Goal: Communication & Community: Answer question/provide support

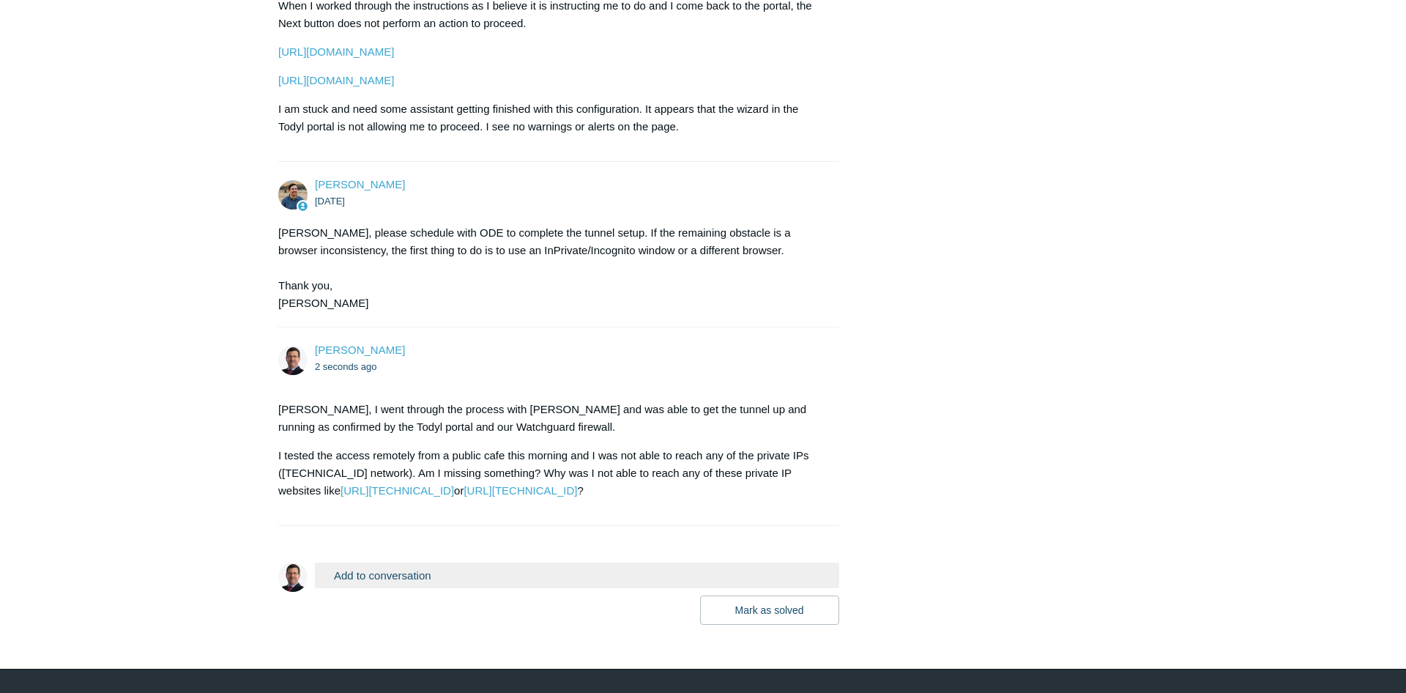
scroll to position [831, 0]
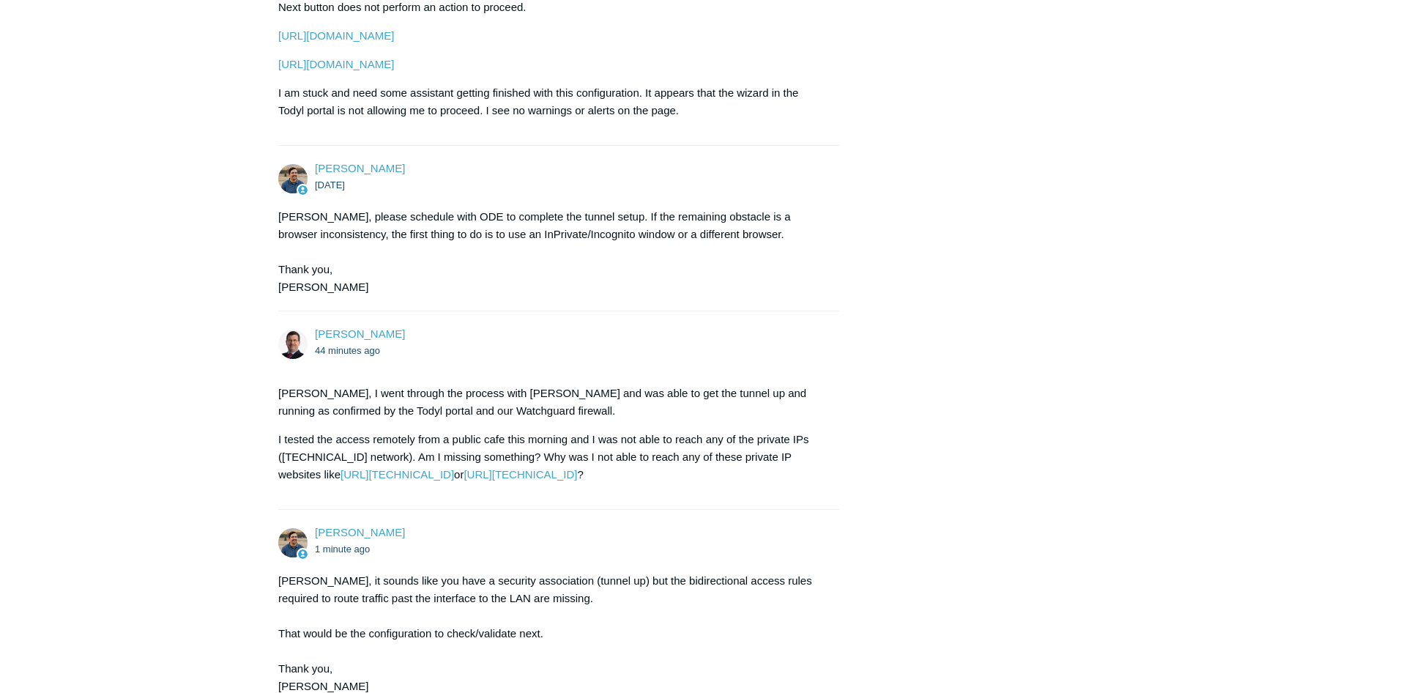
scroll to position [1031, 0]
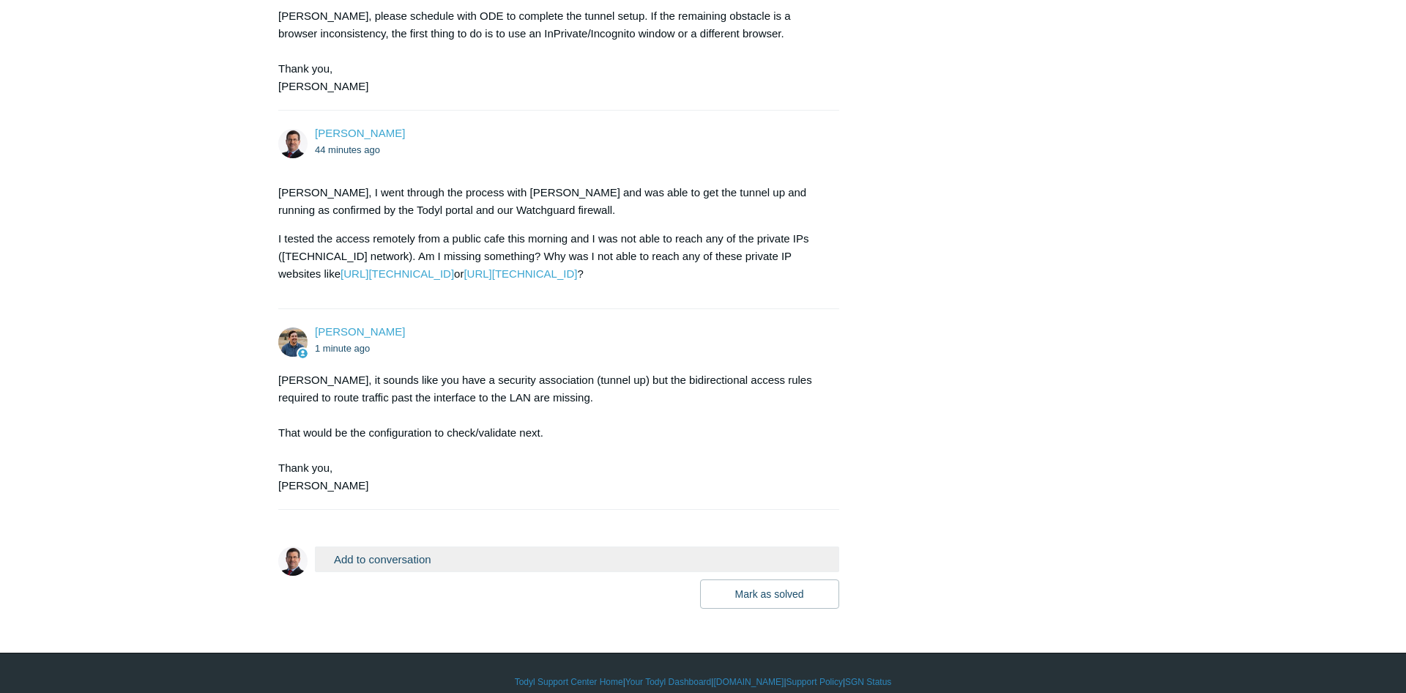
click at [418, 546] on button "Add to conversation" at bounding box center [577, 559] width 524 height 26
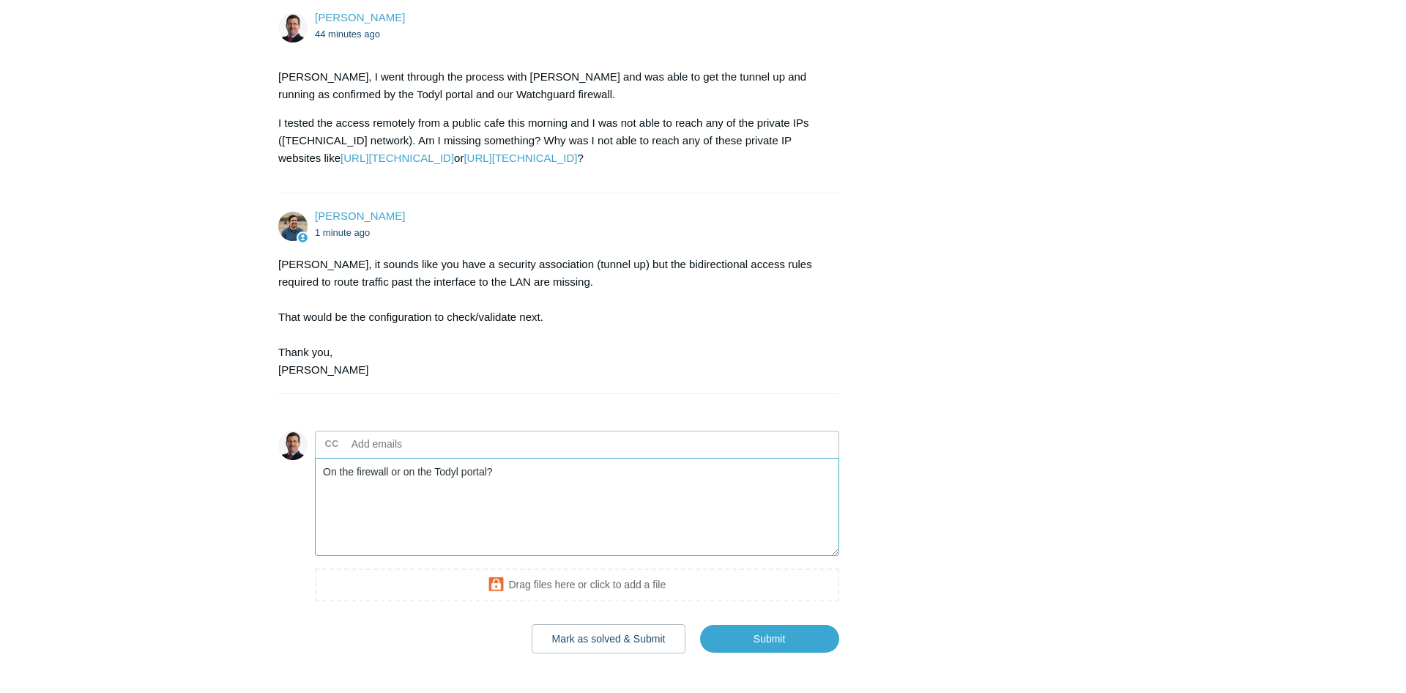
scroll to position [1192, 0]
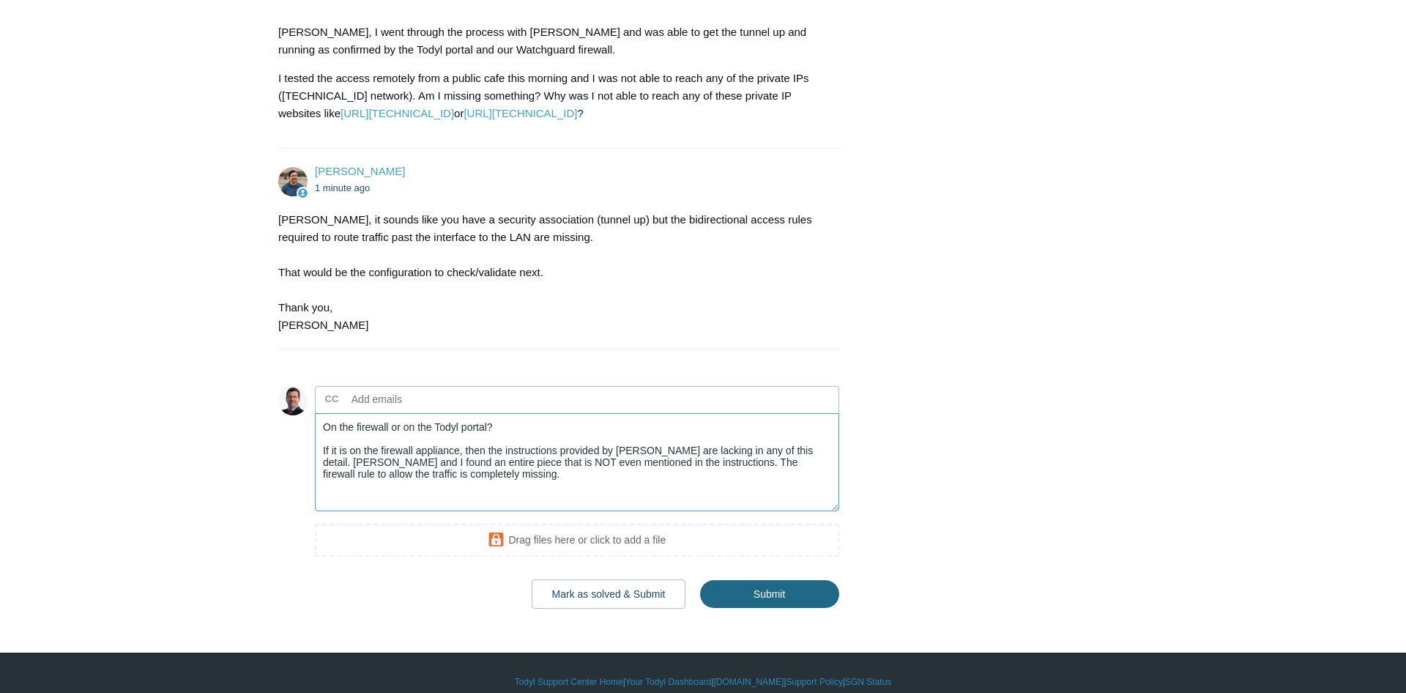
type textarea "On the firewall or on the Todyl portal? If it is on the firewall appliance, the…"
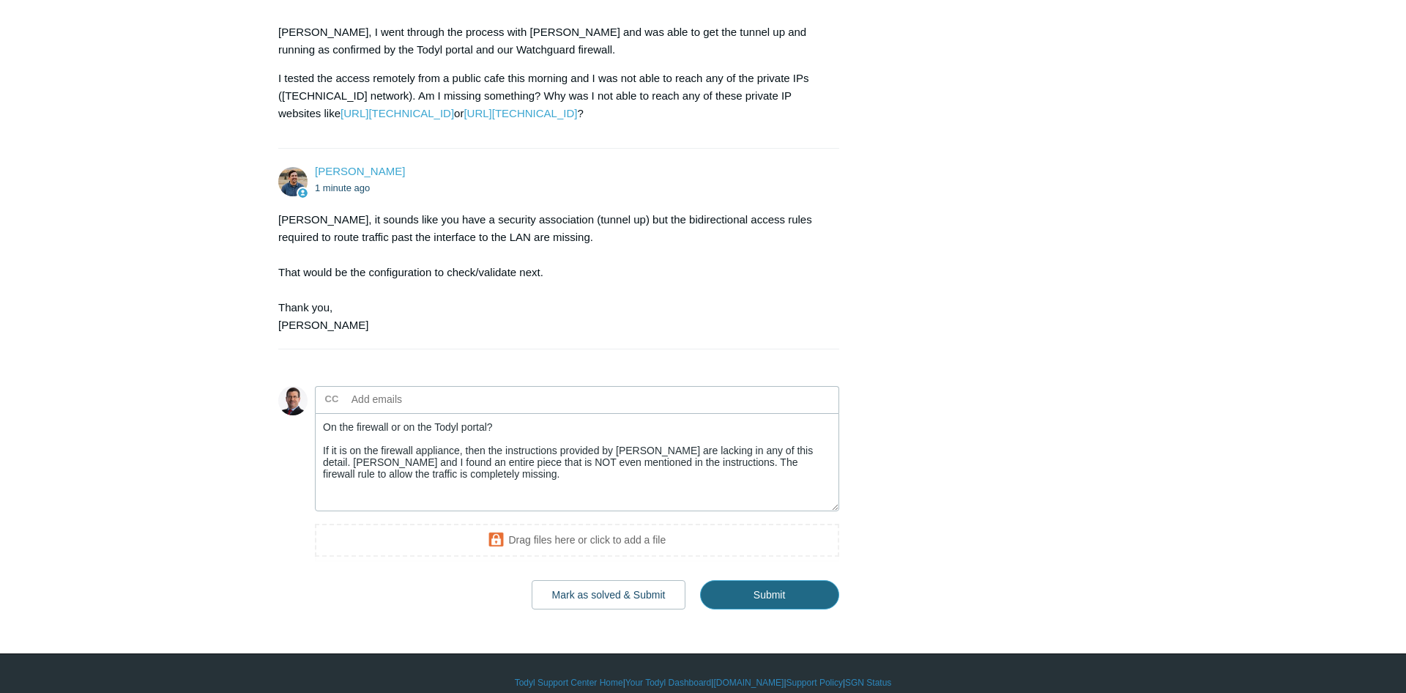
click at [763, 580] on input "Submit" at bounding box center [769, 594] width 139 height 29
